Goal: Obtain resource: Obtain resource

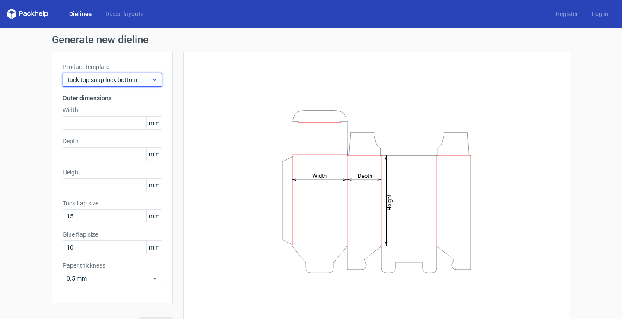
click at [154, 82] on icon at bounding box center [155, 79] width 6 height 7
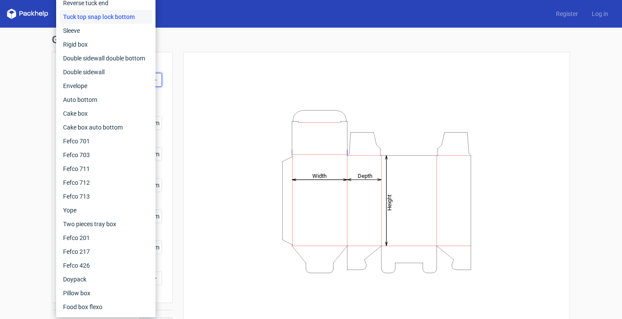
click at [183, 101] on div "Height Depth Width" at bounding box center [376, 191] width 387 height 279
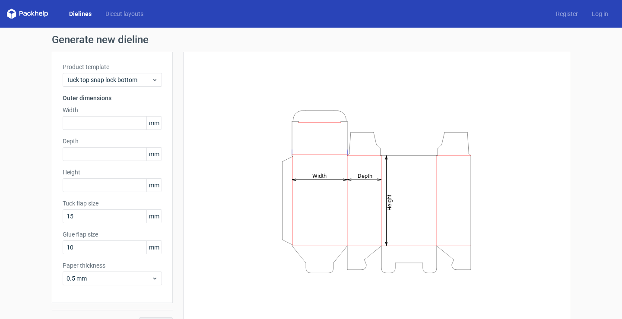
scroll to position [19, 0]
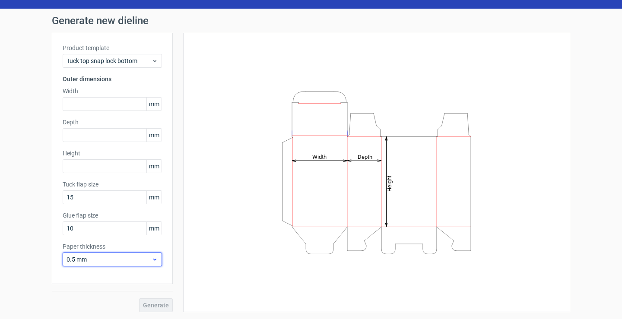
click at [148, 256] on div "0.5 mm" at bounding box center [112, 260] width 99 height 14
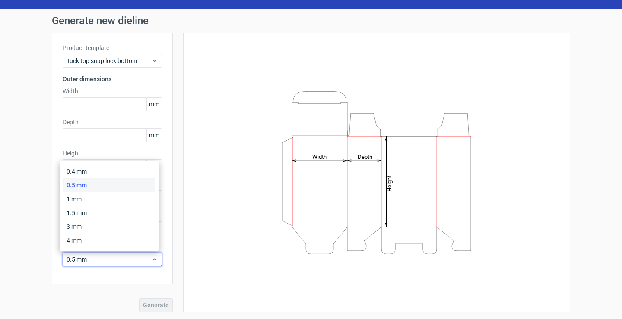
click at [148, 256] on div "0.5 mm" at bounding box center [112, 260] width 99 height 14
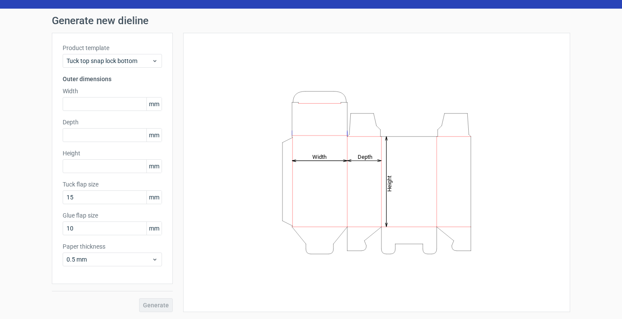
click at [149, 104] on span "mm" at bounding box center [153, 104] width 15 height 13
click at [150, 104] on span "mm" at bounding box center [153, 104] width 15 height 13
click at [134, 103] on input "text" at bounding box center [112, 104] width 99 height 14
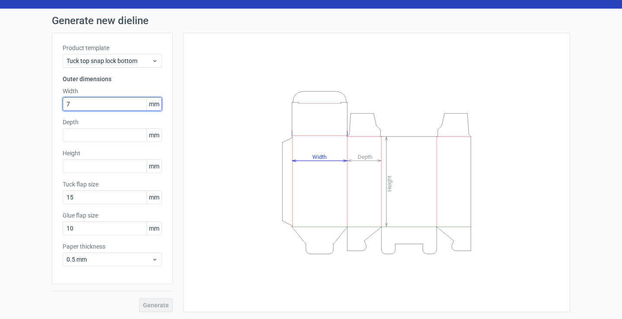
type input "7"
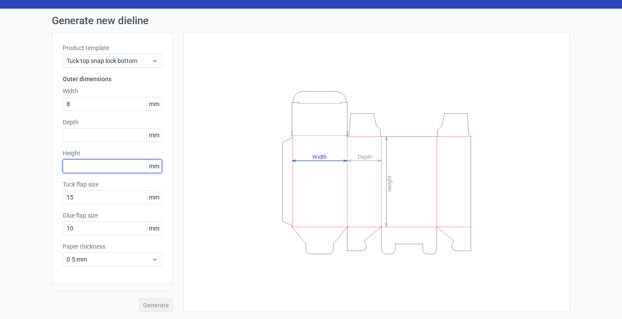
click at [74, 167] on div "Height mm" at bounding box center [112, 161] width 99 height 24
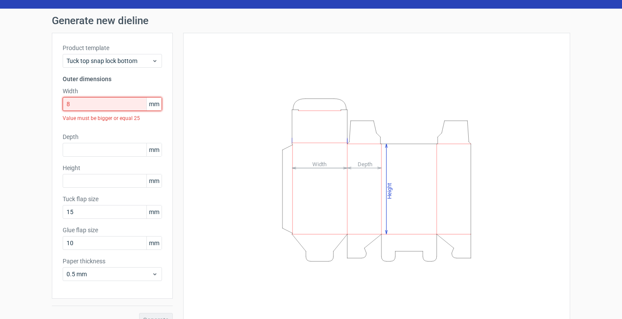
click at [84, 107] on input "8" at bounding box center [112, 104] width 99 height 14
click at [97, 104] on input "8" at bounding box center [112, 104] width 99 height 14
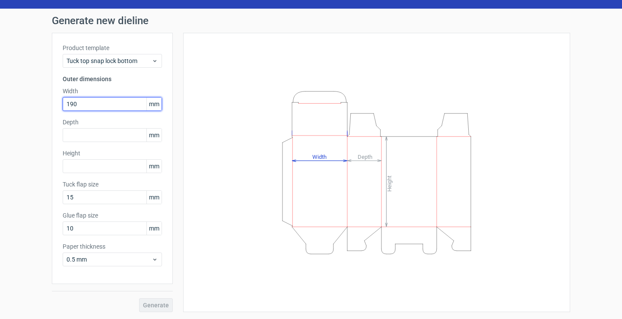
click at [87, 99] on input "190" at bounding box center [112, 104] width 99 height 14
type input "191"
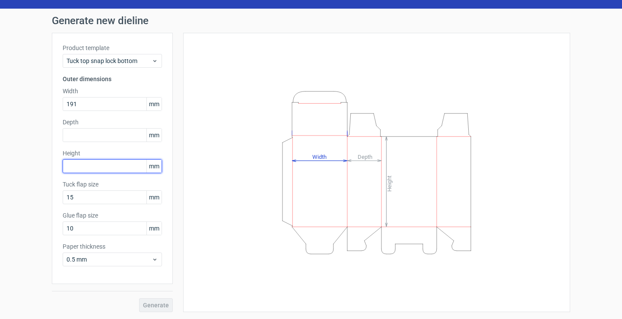
click at [79, 170] on input "text" at bounding box center [112, 166] width 99 height 14
type input "178"
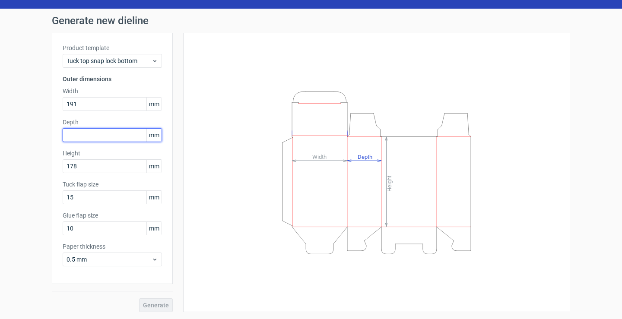
click at [75, 136] on input "text" at bounding box center [112, 135] width 99 height 14
type input "178"
click at [155, 304] on span "Generate" at bounding box center [156, 305] width 26 height 6
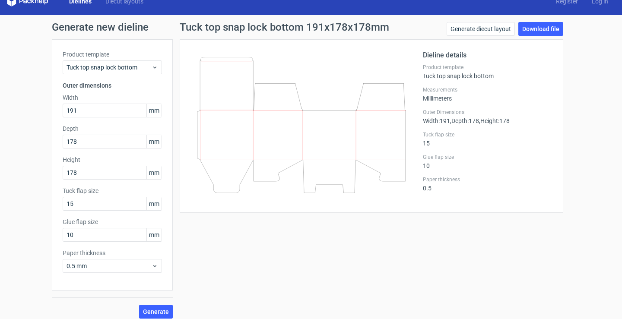
scroll to position [19, 0]
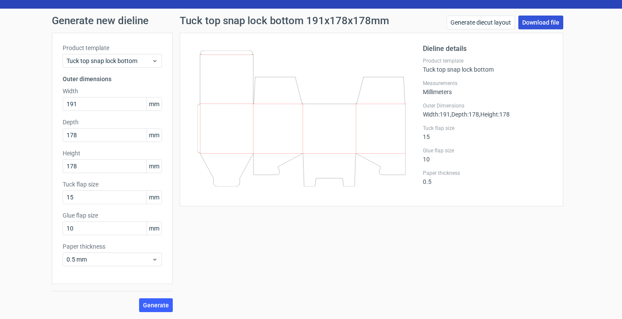
click at [544, 21] on link "Download file" at bounding box center [540, 23] width 45 height 14
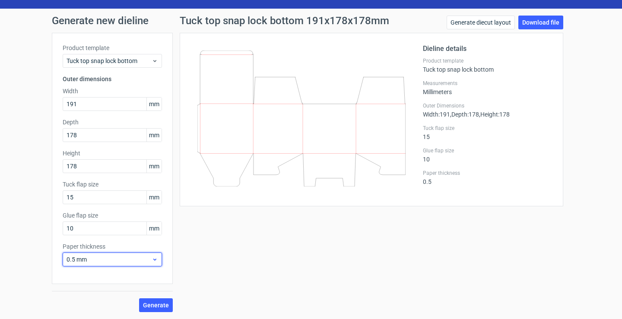
click at [155, 258] on div "0.5 mm" at bounding box center [112, 260] width 99 height 14
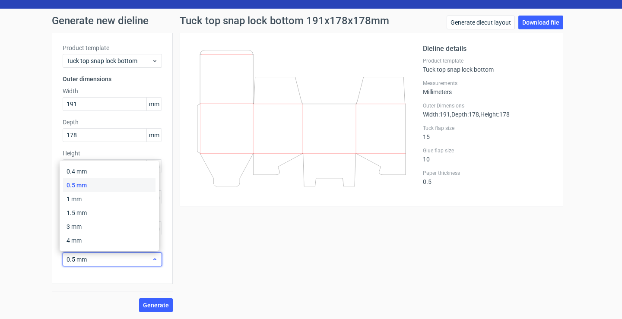
click at [155, 258] on div "0.5 mm" at bounding box center [112, 260] width 99 height 14
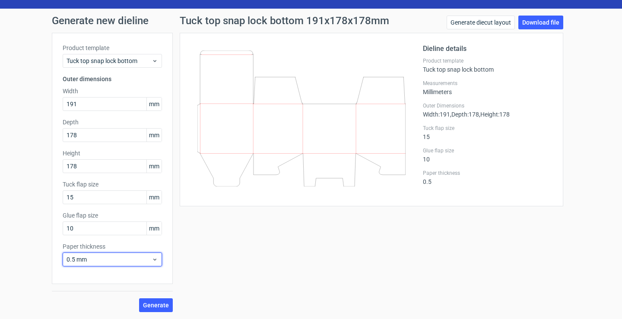
scroll to position [0, 0]
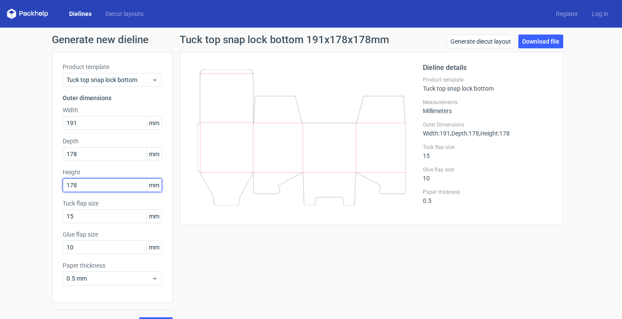
drag, startPoint x: 70, startPoint y: 184, endPoint x: 50, endPoint y: 184, distance: 19.9
click at [52, 184] on div "Product template Tuck top snap lock bottom Outer dimensions Width 191 mm Depth …" at bounding box center [112, 177] width 121 height 251
paste input "7"
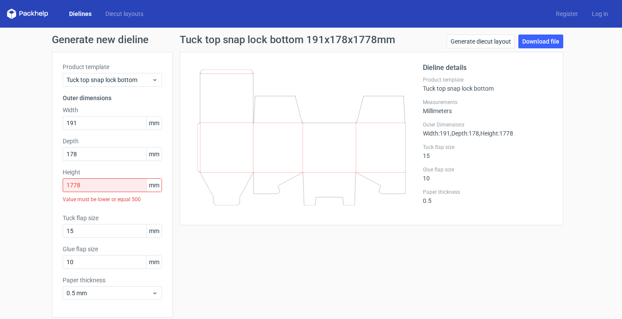
click at [155, 128] on span "mm" at bounding box center [153, 123] width 15 height 13
click at [154, 123] on span "mm" at bounding box center [153, 123] width 15 height 13
click at [154, 121] on span "mm" at bounding box center [153, 123] width 15 height 13
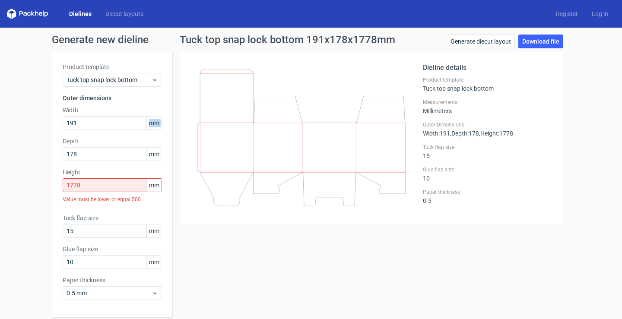
click at [154, 121] on span "mm" at bounding box center [153, 123] width 15 height 13
click at [97, 175] on label "Height" at bounding box center [112, 172] width 99 height 9
click at [99, 186] on input "1778" at bounding box center [112, 185] width 99 height 14
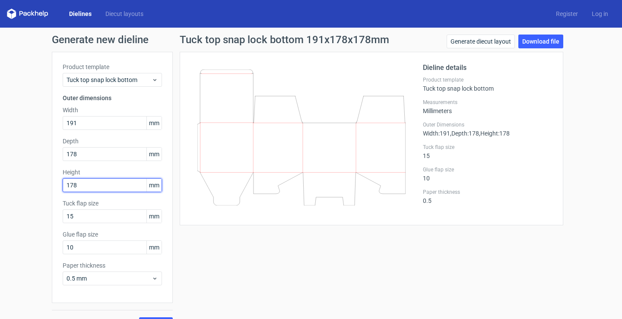
type input "178"
click at [196, 241] on div "Tuck top snap lock bottom 191x178x178mm Generate diecut layout Download file Di…" at bounding box center [371, 183] width 397 height 297
click at [85, 10] on link "Dielines" at bounding box center [80, 13] width 36 height 9
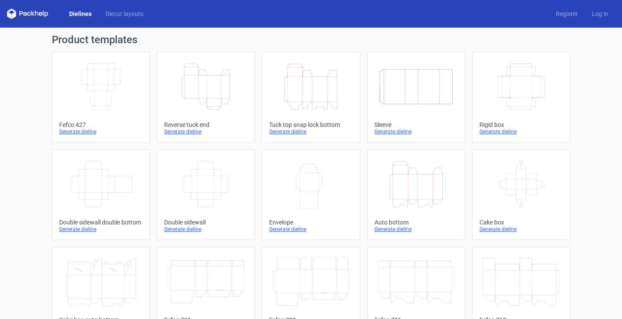
click at [297, 130] on div "Generate dieline" at bounding box center [310, 131] width 83 height 7
